Goal: Task Accomplishment & Management: Use online tool/utility

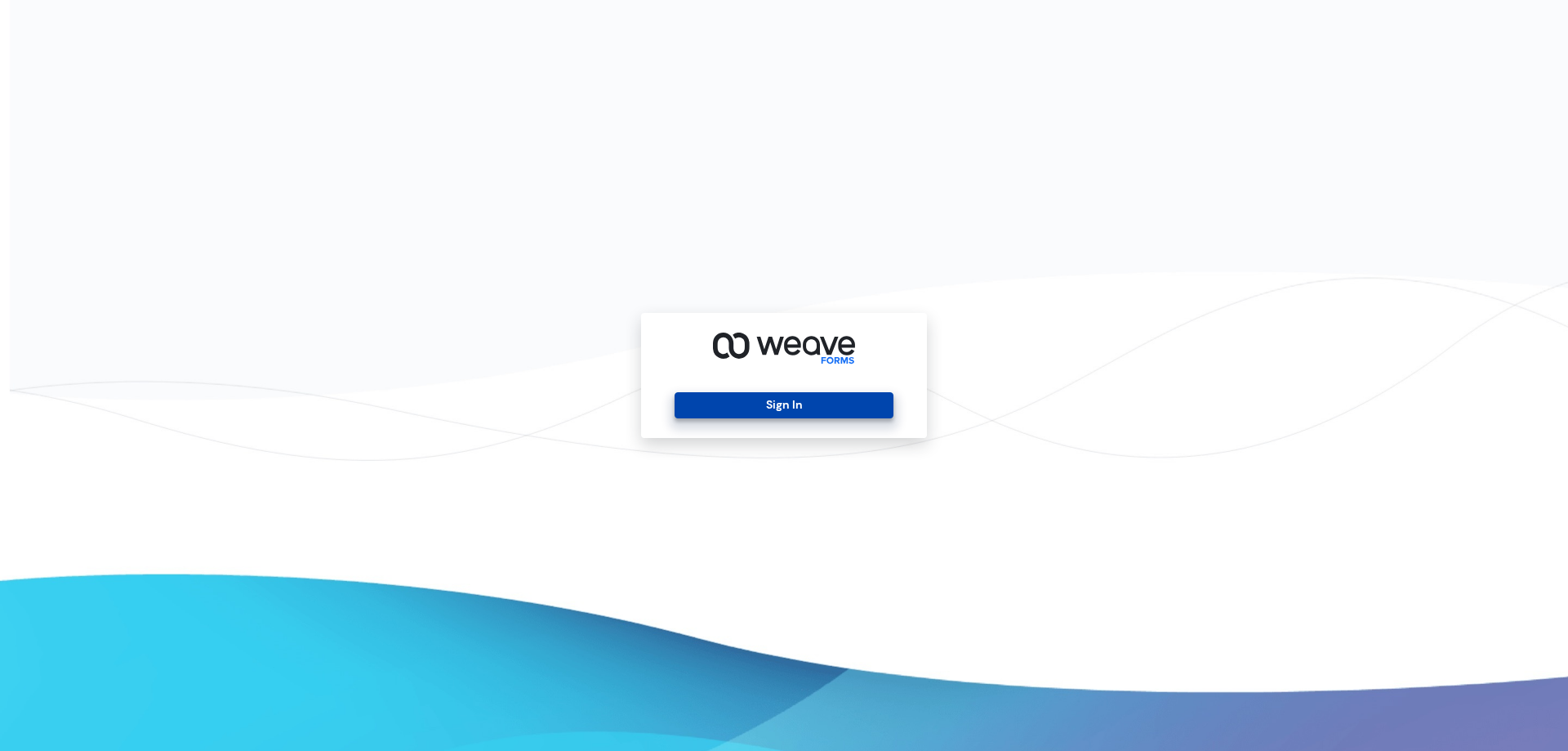
click at [772, 415] on button "Sign In" at bounding box center [784, 406] width 218 height 27
click at [736, 413] on button "Sign In" at bounding box center [784, 406] width 218 height 27
